Goal: Information Seeking & Learning: Compare options

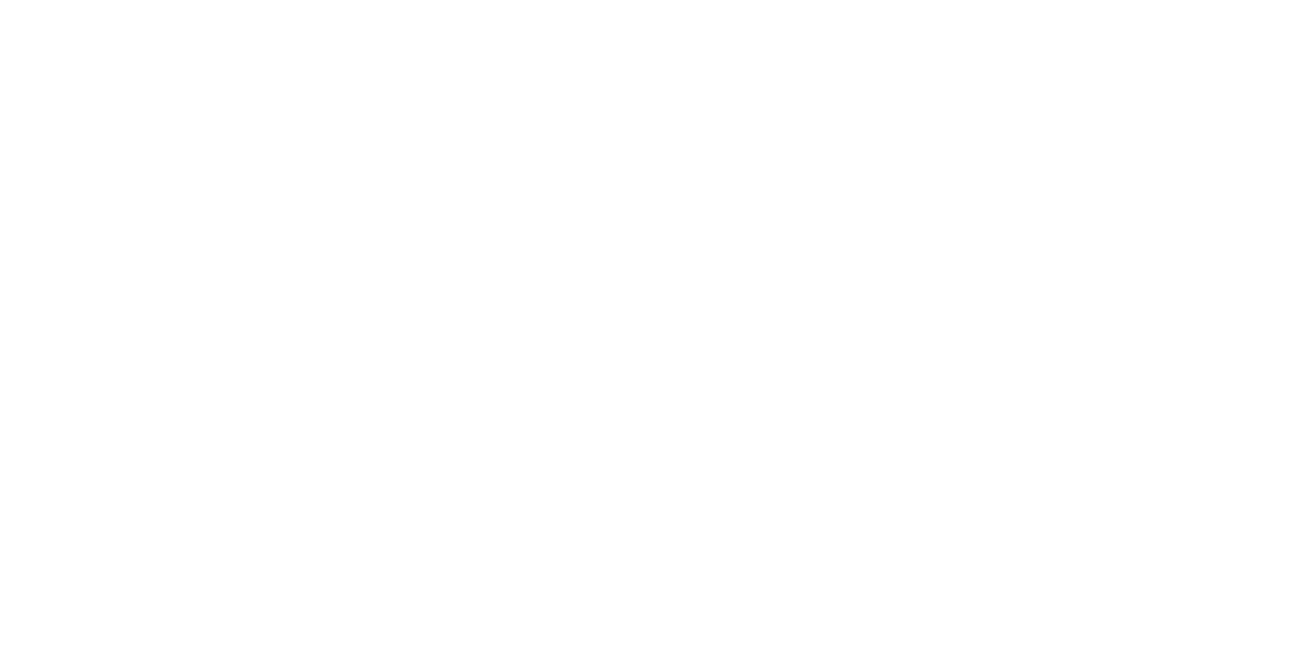
select select "******"
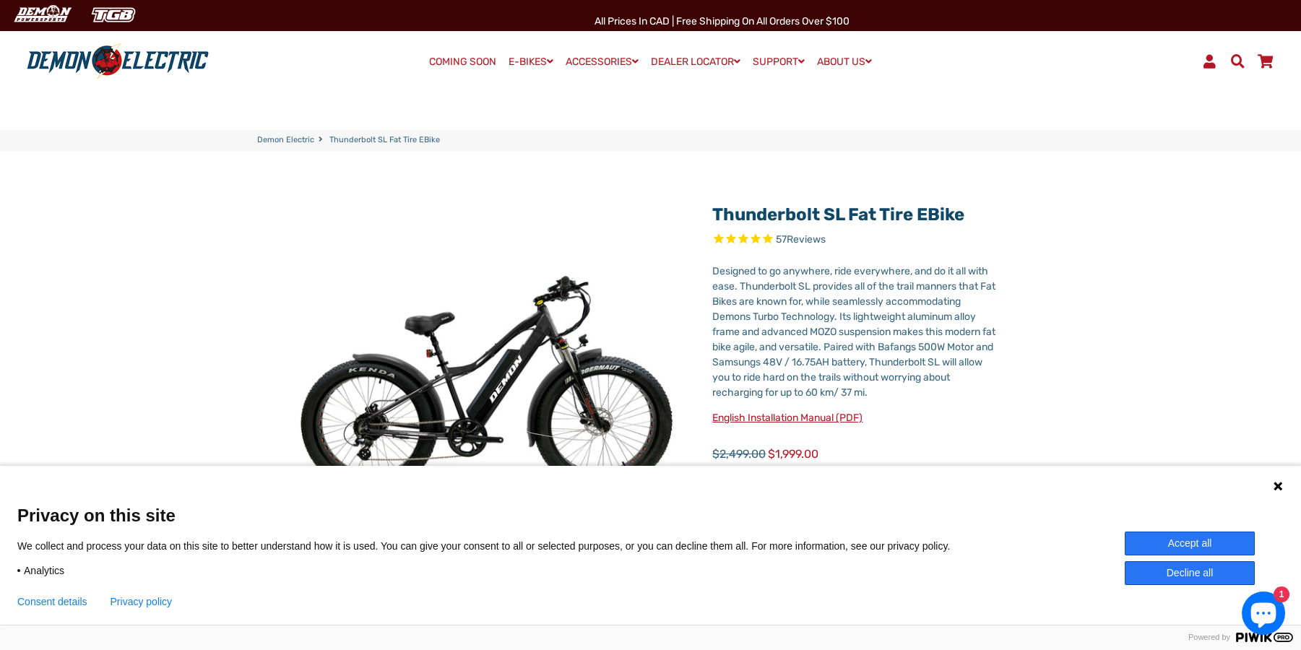
click at [1284, 487] on div "Language 1 Language 2 Language 3" at bounding box center [650, 484] width 1301 height 36
click at [1281, 486] on icon at bounding box center [1279, 487] width 12 height 12
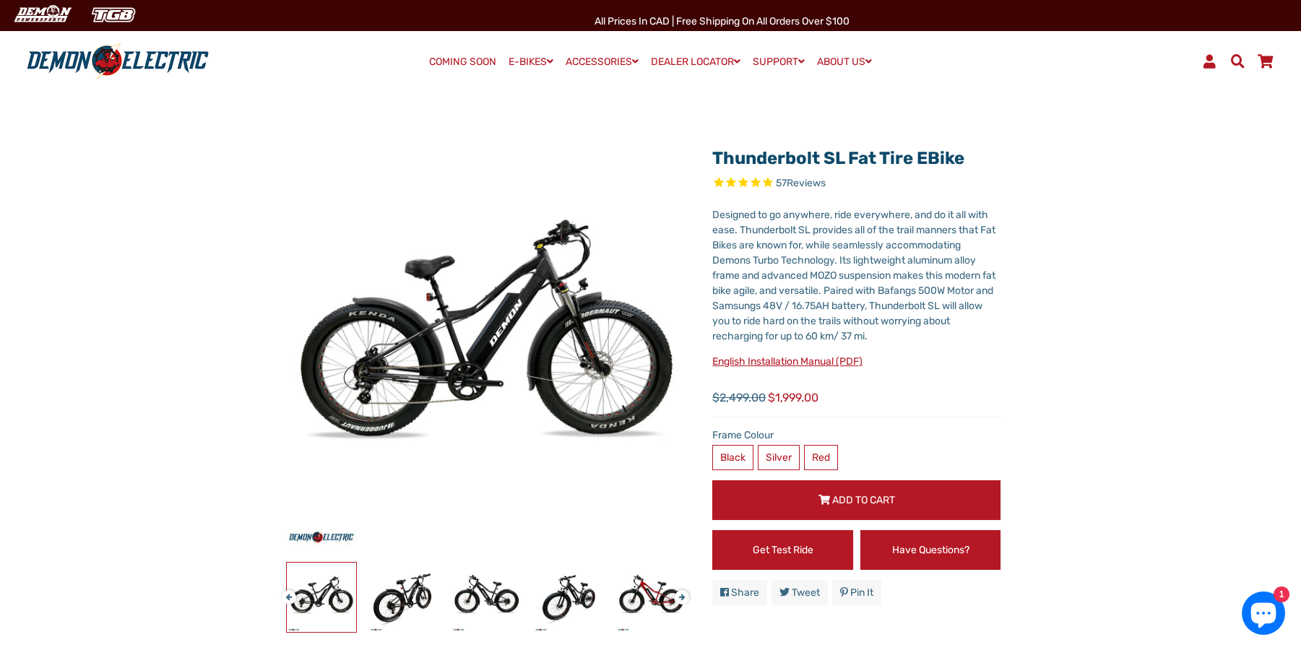
scroll to position [54, 0]
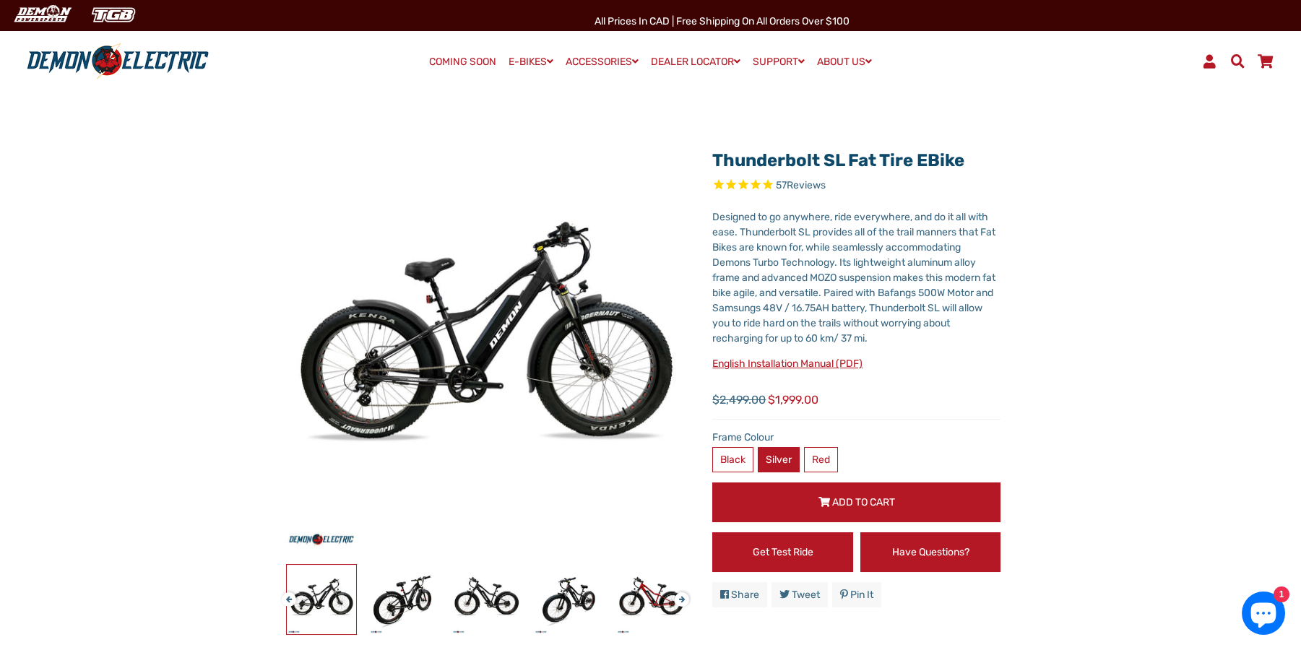
click at [791, 457] on label "Silver" at bounding box center [779, 459] width 42 height 25
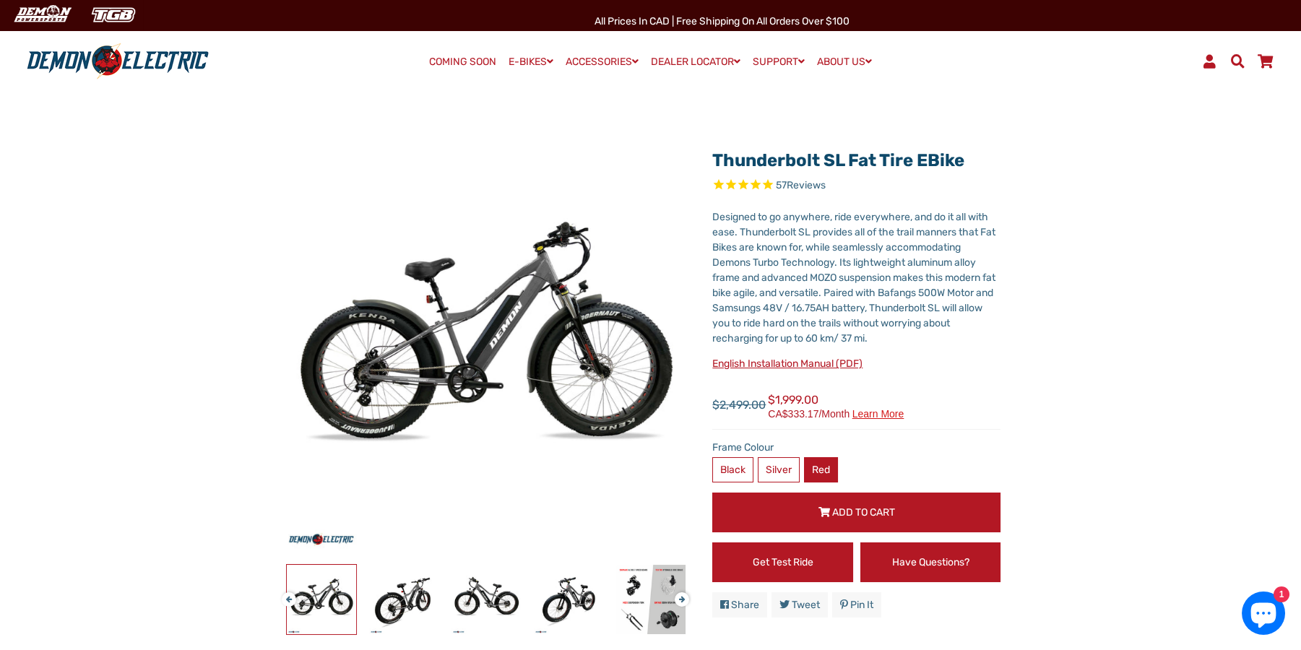
click at [824, 465] on label "Red" at bounding box center [821, 469] width 34 height 25
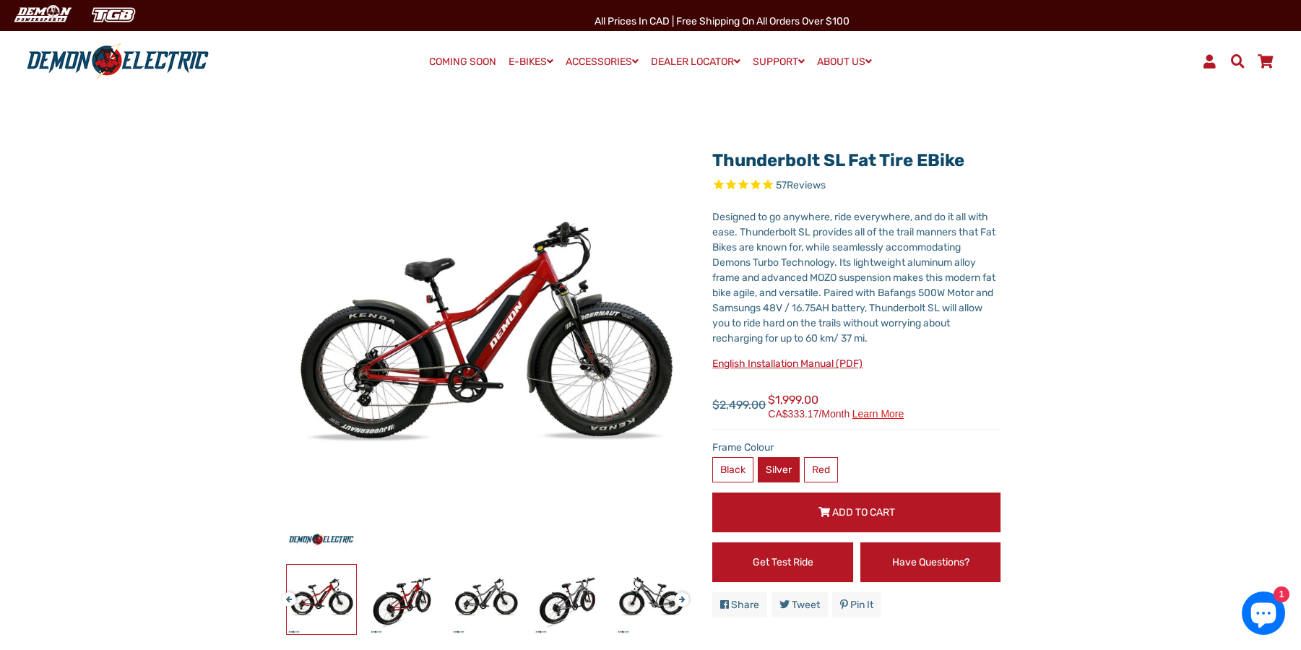
click at [765, 469] on label "Silver" at bounding box center [779, 469] width 42 height 25
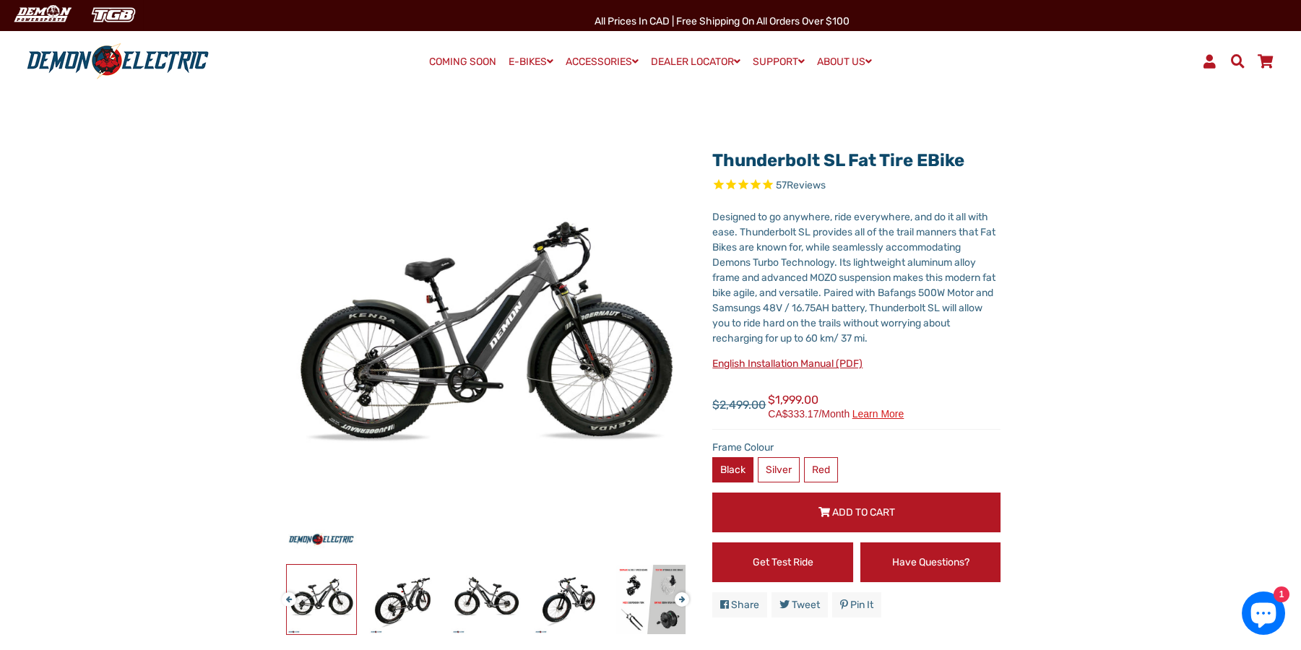
click at [732, 470] on label "Black" at bounding box center [733, 469] width 41 height 25
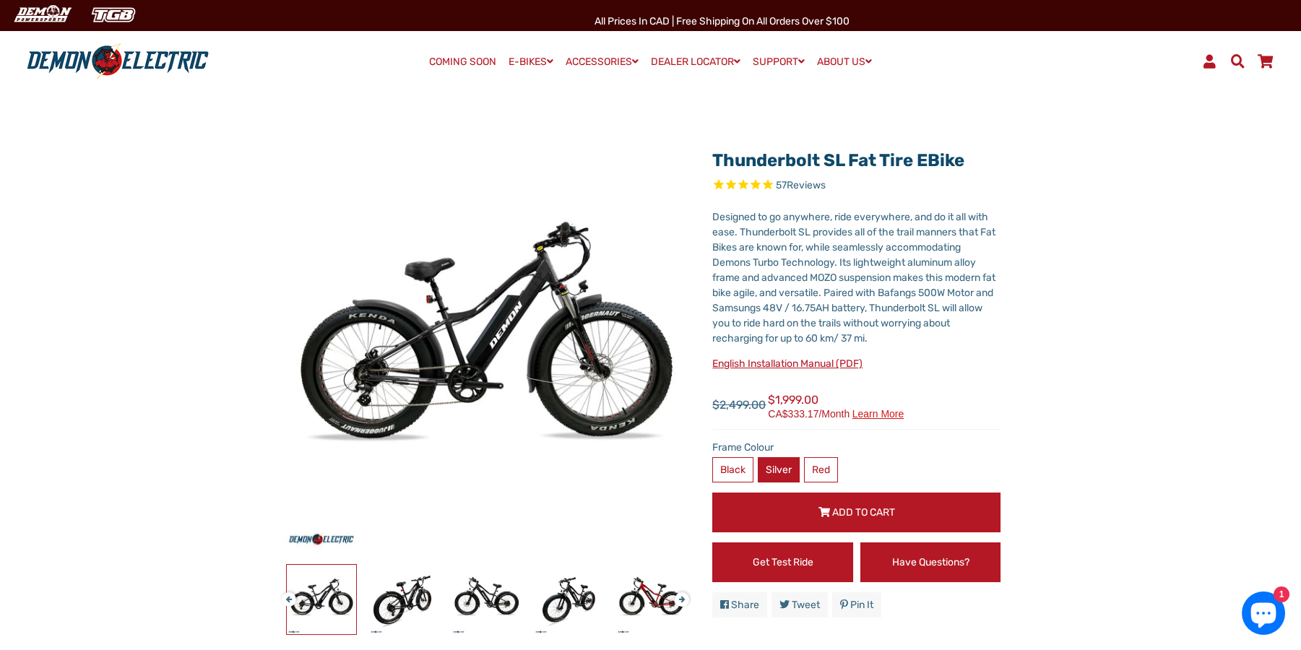
click at [780, 470] on label "Silver" at bounding box center [779, 469] width 42 height 25
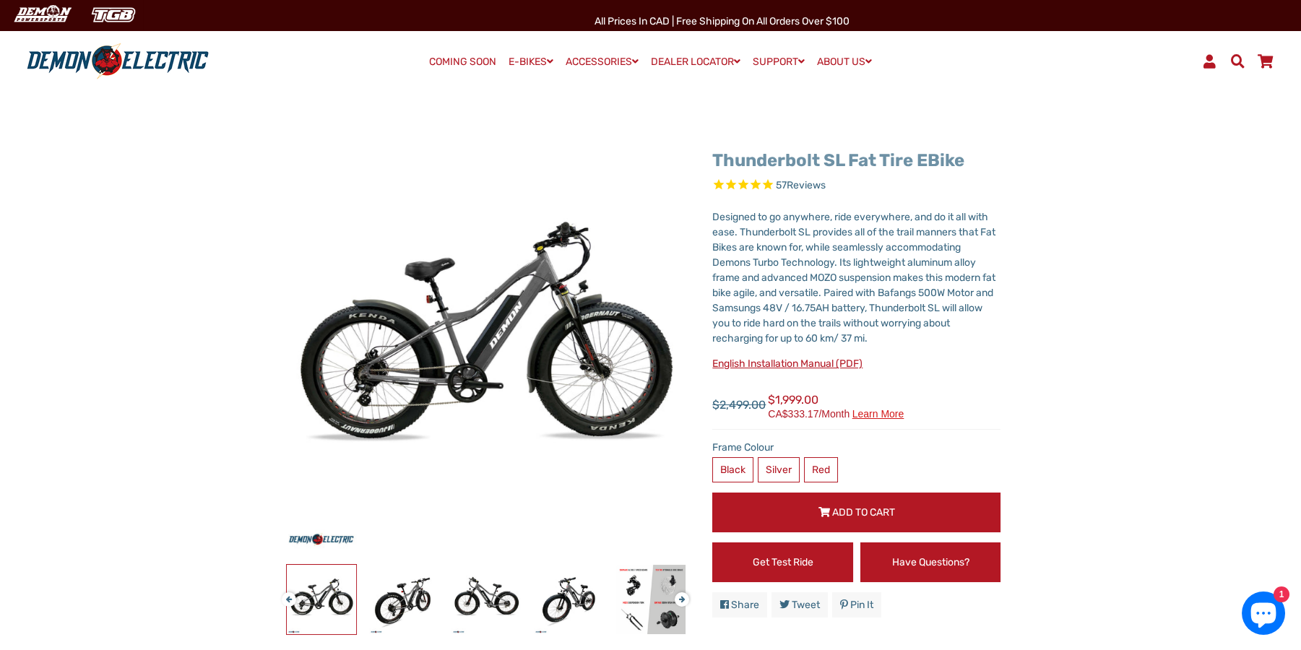
drag, startPoint x: 973, startPoint y: 160, endPoint x: 716, endPoint y: 150, distance: 257.5
click at [716, 150] on h1 "Thunderbolt SL Fat Tire eBike" at bounding box center [857, 160] width 288 height 21
copy link "Thunderbolt SL Fat Tire eBike"
